Goal: Task Accomplishment & Management: Manage account settings

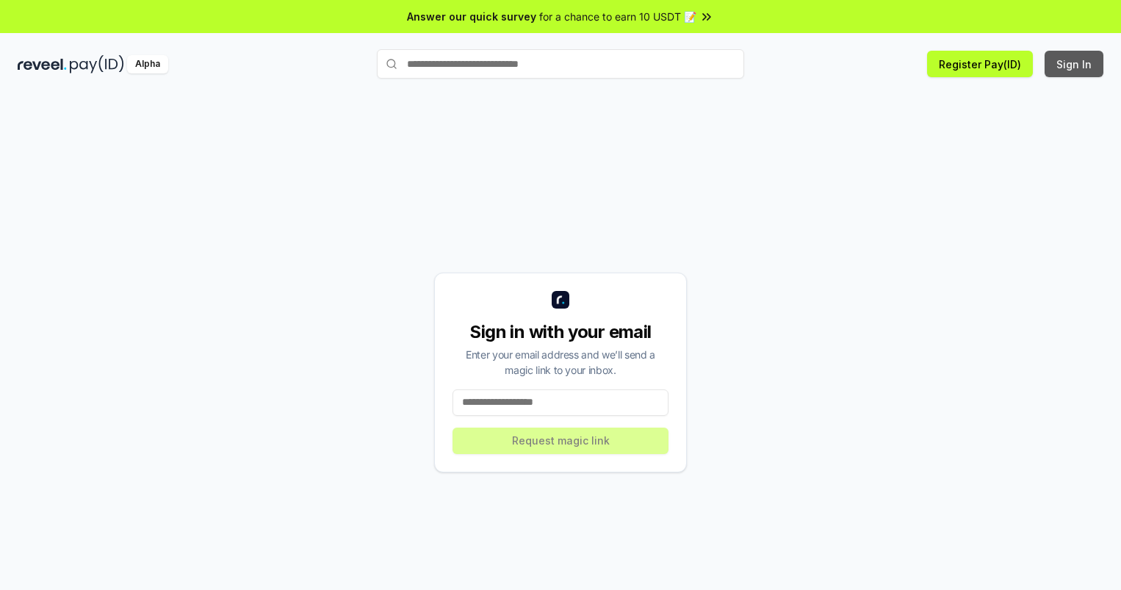
click at [1074, 64] on button "Sign In" at bounding box center [1073, 64] width 59 height 26
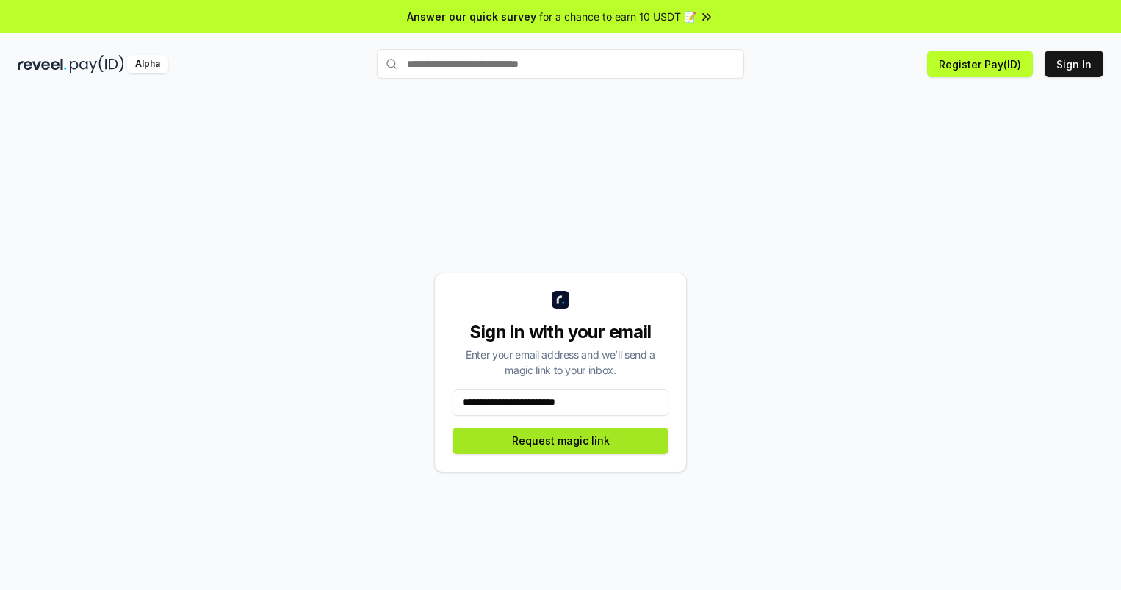
type input "**********"
click at [560, 440] on button "Request magic link" at bounding box center [560, 440] width 216 height 26
